Goal: Find specific page/section: Find specific page/section

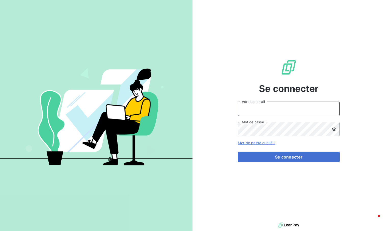
click at [289, 111] on input "Adresse email" at bounding box center [289, 108] width 102 height 14
type input "admin@equipproguadeloupe"
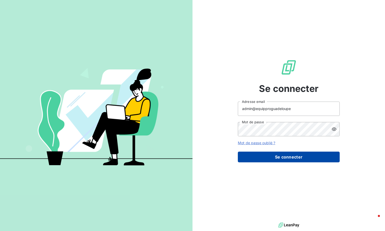
click at [273, 153] on button "Se connecter" at bounding box center [289, 156] width 102 height 11
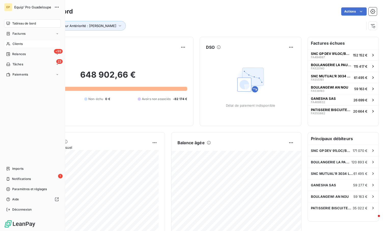
click at [13, 41] on div "Clients" at bounding box center [32, 44] width 57 height 8
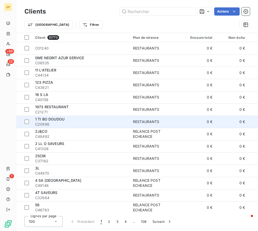
click at [108, 116] on td "1 TI BO DOUDOU C20996" at bounding box center [81, 121] width 98 height 12
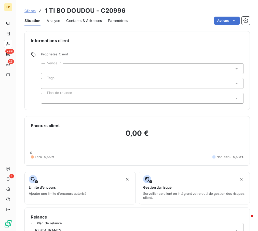
click at [30, 12] on span "Clients" at bounding box center [29, 11] width 11 height 4
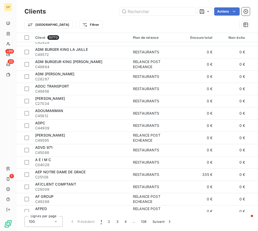
scroll to position [1056, 0]
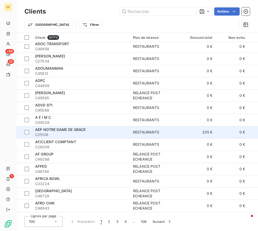
click at [120, 132] on span "C25108" at bounding box center [81, 134] width 92 height 5
